Goal: Task Accomplishment & Management: Use online tool/utility

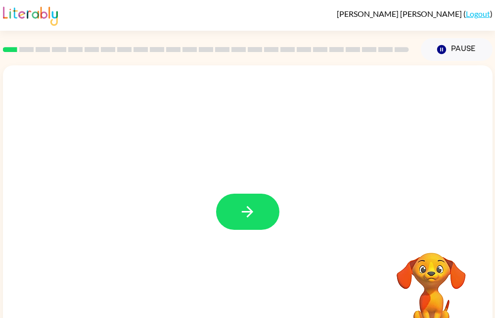
click at [259, 192] on div at bounding box center [248, 206] width 490 height 283
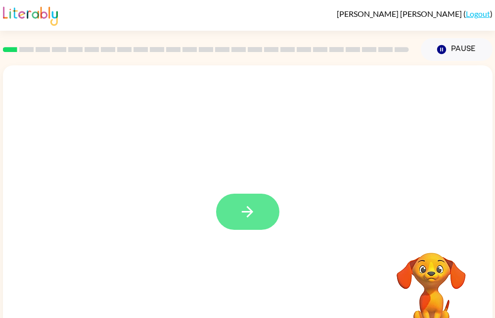
click at [255, 211] on icon "button" at bounding box center [247, 211] width 17 height 17
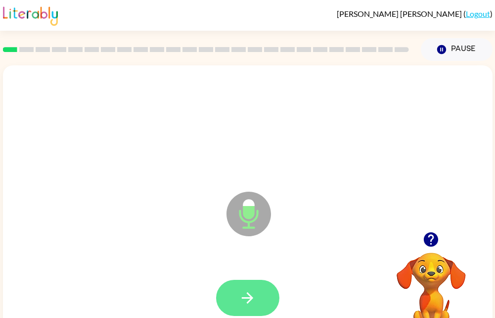
click at [254, 294] on icon "button" at bounding box center [247, 297] width 17 height 17
click at [251, 305] on icon "button" at bounding box center [247, 297] width 17 height 17
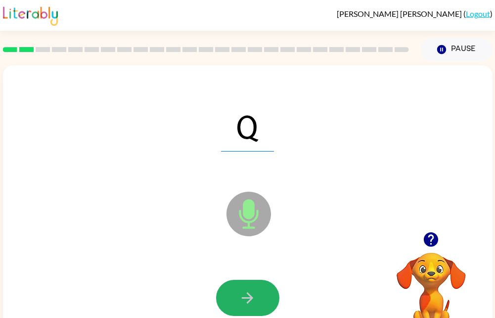
click at [251, 305] on icon "button" at bounding box center [247, 297] width 17 height 17
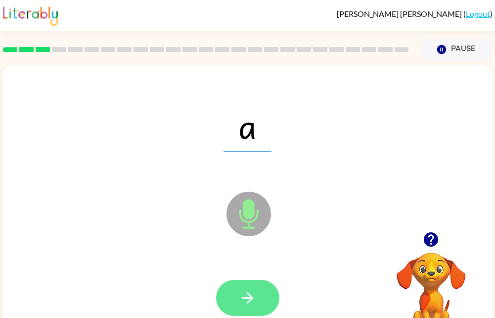
click at [266, 290] on button "button" at bounding box center [247, 298] width 63 height 36
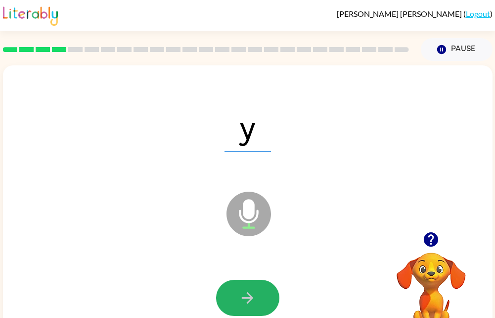
click at [266, 290] on button "button" at bounding box center [247, 298] width 63 height 36
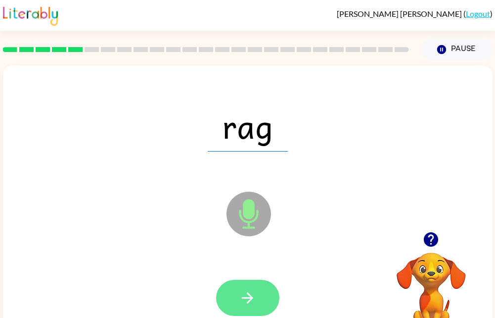
click at [255, 302] on icon "button" at bounding box center [247, 297] width 17 height 17
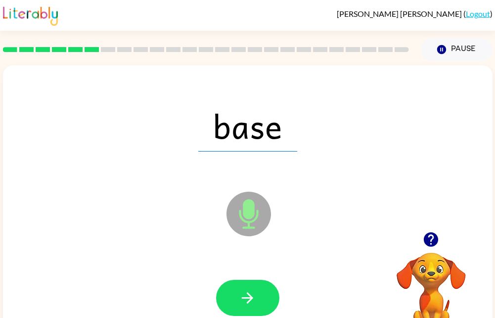
click at [255, 302] on icon "button" at bounding box center [247, 297] width 17 height 17
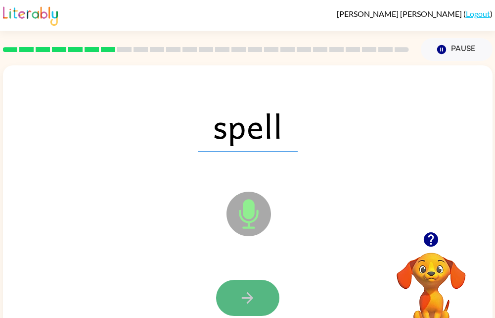
click at [255, 301] on icon "button" at bounding box center [247, 297] width 17 height 17
click at [235, 301] on button "button" at bounding box center [247, 298] width 63 height 36
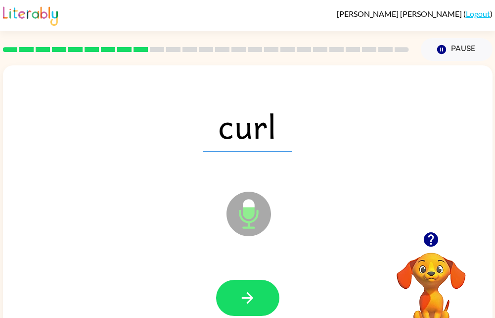
click at [235, 301] on button "button" at bounding box center [247, 298] width 63 height 36
drag, startPoint x: 235, startPoint y: 301, endPoint x: 45, endPoint y: 125, distance: 259.1
click at [45, 125] on div "fort" at bounding box center [248, 125] width 470 height 81
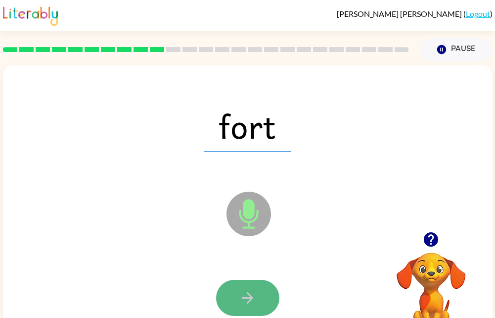
click at [259, 302] on button "button" at bounding box center [247, 298] width 63 height 36
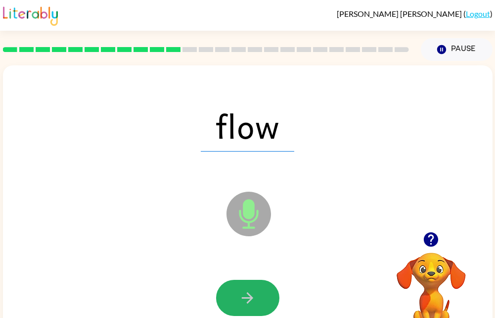
click at [259, 302] on button "button" at bounding box center [247, 298] width 63 height 36
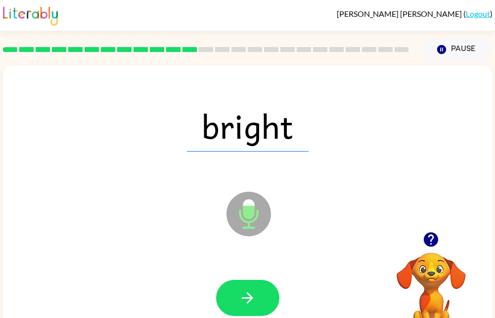
drag, startPoint x: 259, startPoint y: 302, endPoint x: 158, endPoint y: 222, distance: 128.9
click at [158, 222] on div "bright Microphone The Microphone is here when it is your turn to talk" at bounding box center [248, 206] width 490 height 283
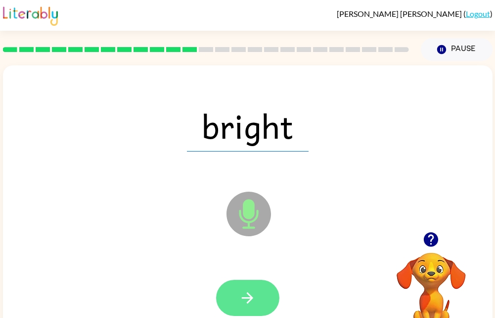
click at [273, 291] on button "button" at bounding box center [247, 298] width 63 height 36
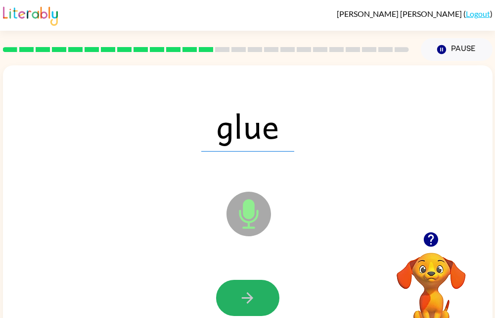
click at [273, 291] on button "button" at bounding box center [247, 298] width 63 height 36
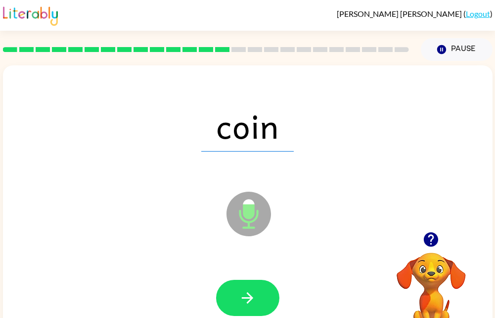
click at [273, 291] on button "button" at bounding box center [247, 298] width 63 height 36
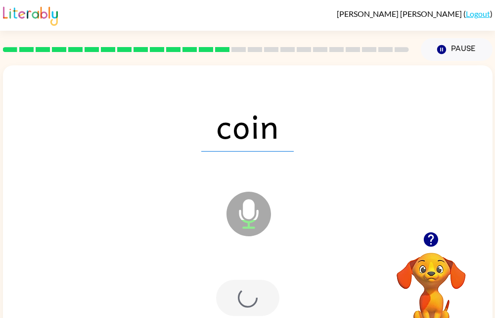
click at [273, 291] on div at bounding box center [247, 298] width 63 height 36
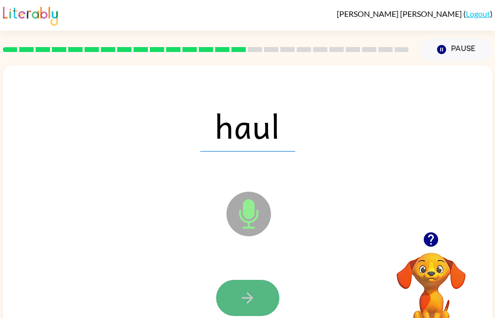
click at [268, 294] on button "button" at bounding box center [247, 298] width 63 height 36
click at [266, 300] on button "button" at bounding box center [247, 298] width 63 height 36
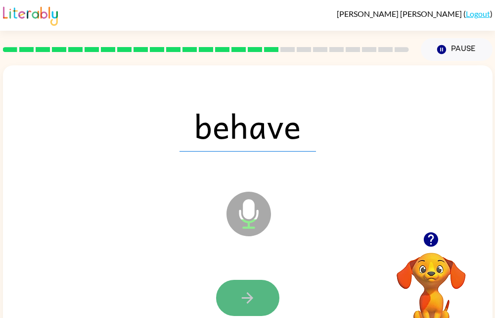
click at [255, 300] on icon "button" at bounding box center [247, 297] width 17 height 17
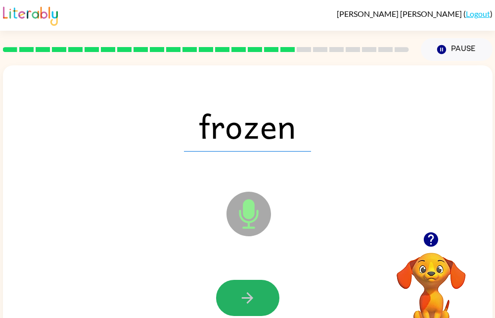
click at [255, 300] on icon "button" at bounding box center [247, 297] width 17 height 17
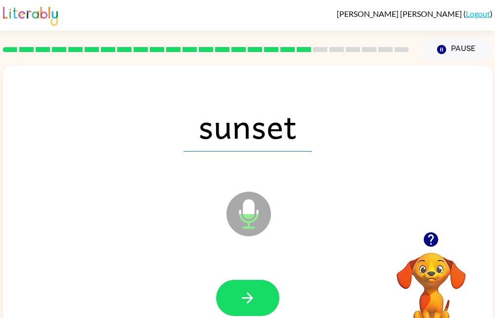
click at [255, 300] on icon "button" at bounding box center [247, 297] width 17 height 17
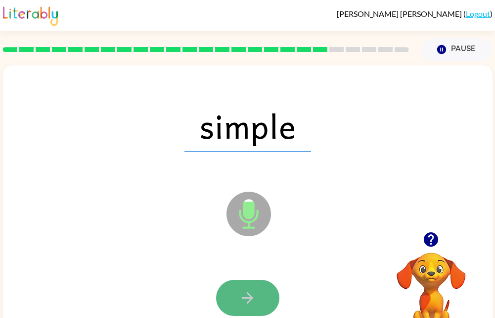
click at [260, 298] on button "button" at bounding box center [247, 298] width 63 height 36
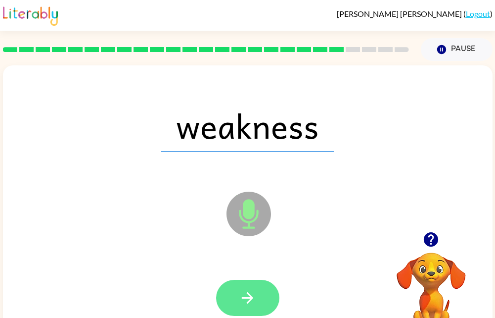
click at [260, 298] on button "button" at bounding box center [247, 298] width 63 height 36
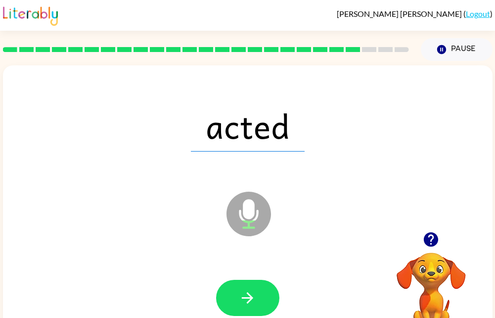
click at [260, 298] on button "button" at bounding box center [247, 298] width 63 height 36
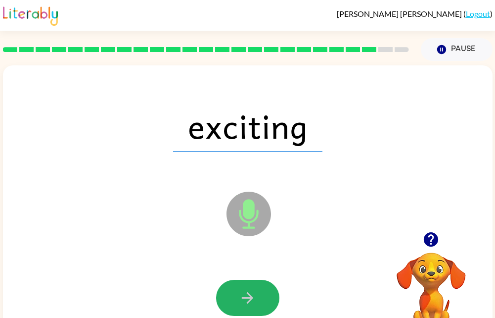
click at [260, 298] on button "button" at bounding box center [247, 298] width 63 height 36
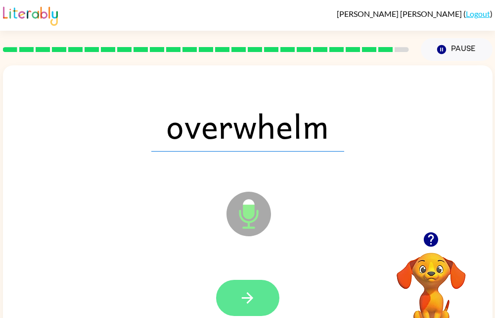
click at [258, 301] on button "button" at bounding box center [247, 298] width 63 height 36
